Goal: Transaction & Acquisition: Purchase product/service

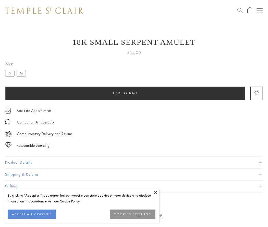
scroll to position [20, 0]
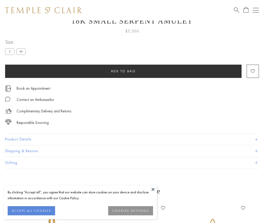
click at [123, 71] on span "Add to bag" at bounding box center [123, 71] width 25 height 4
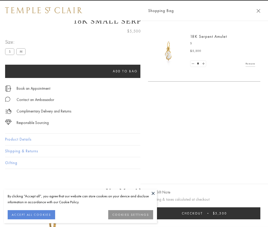
click at [208, 213] on button "Checkout $5,500" at bounding box center [204, 213] width 112 height 12
